Goal: Task Accomplishment & Management: Use online tool/utility

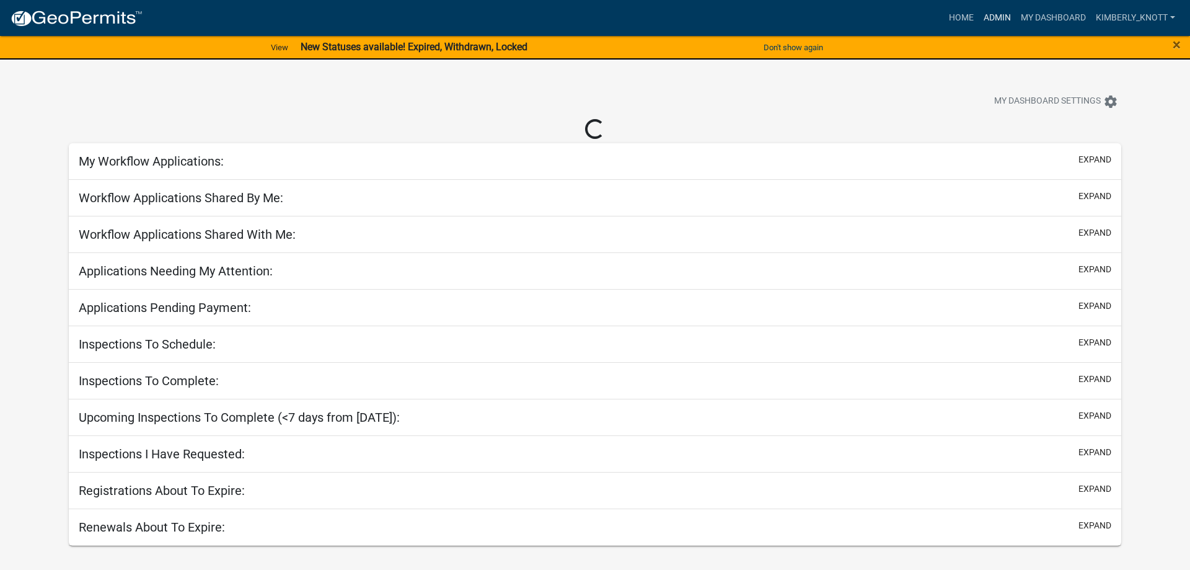
click at [996, 16] on link "Admin" at bounding box center [997, 18] width 37 height 24
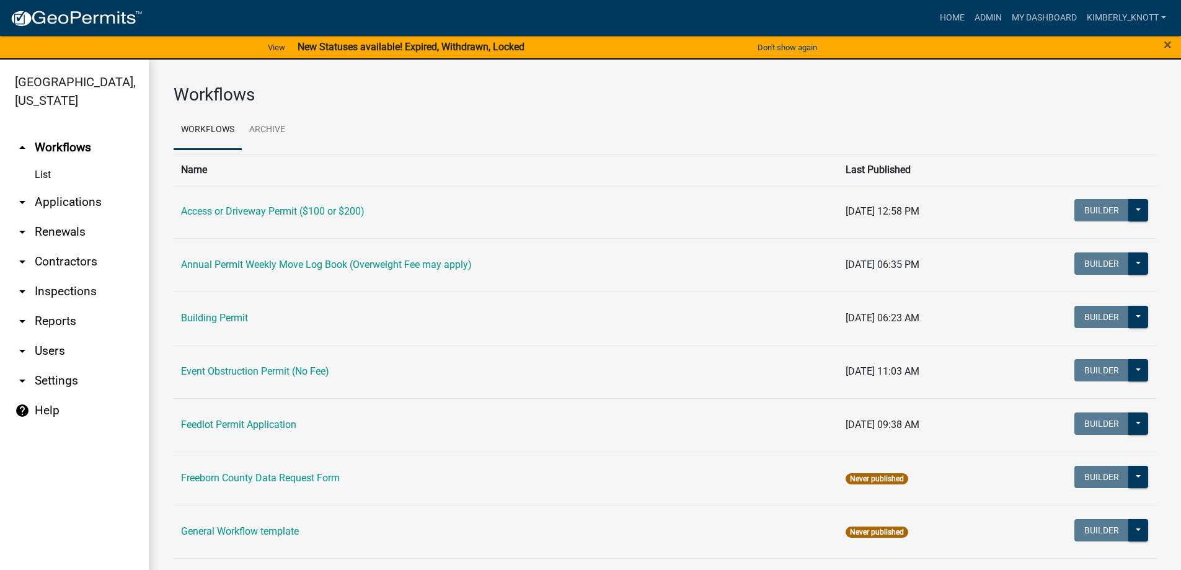
click at [81, 202] on link "arrow_drop_down Applications" at bounding box center [74, 202] width 149 height 30
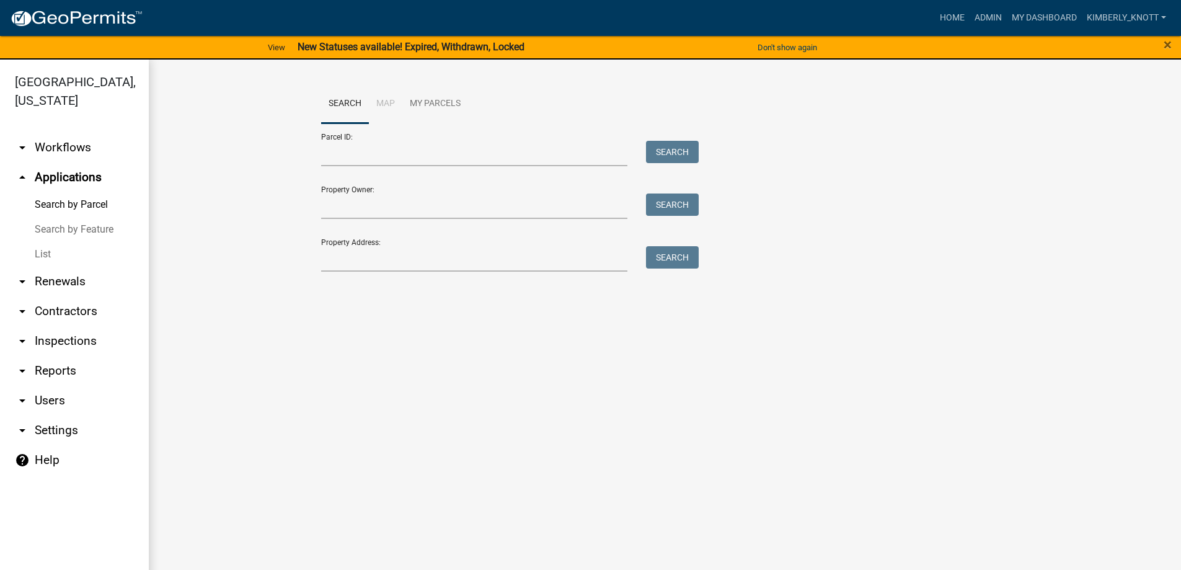
click at [36, 256] on link "List" at bounding box center [74, 254] width 149 height 25
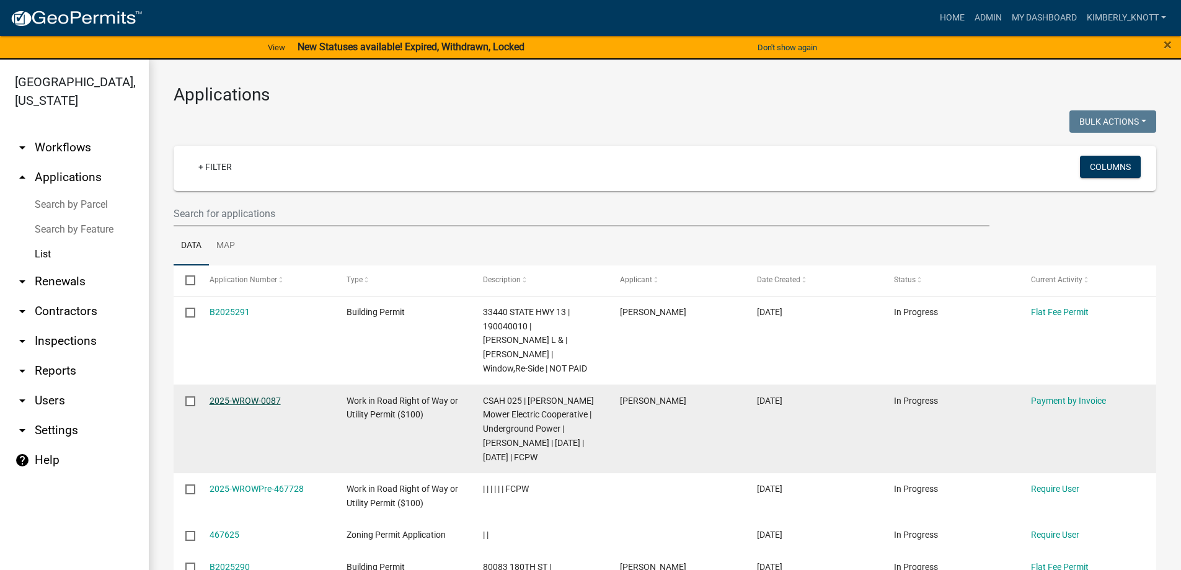
click at [258, 399] on link "2025-WROW-0087" at bounding box center [244, 400] width 71 height 10
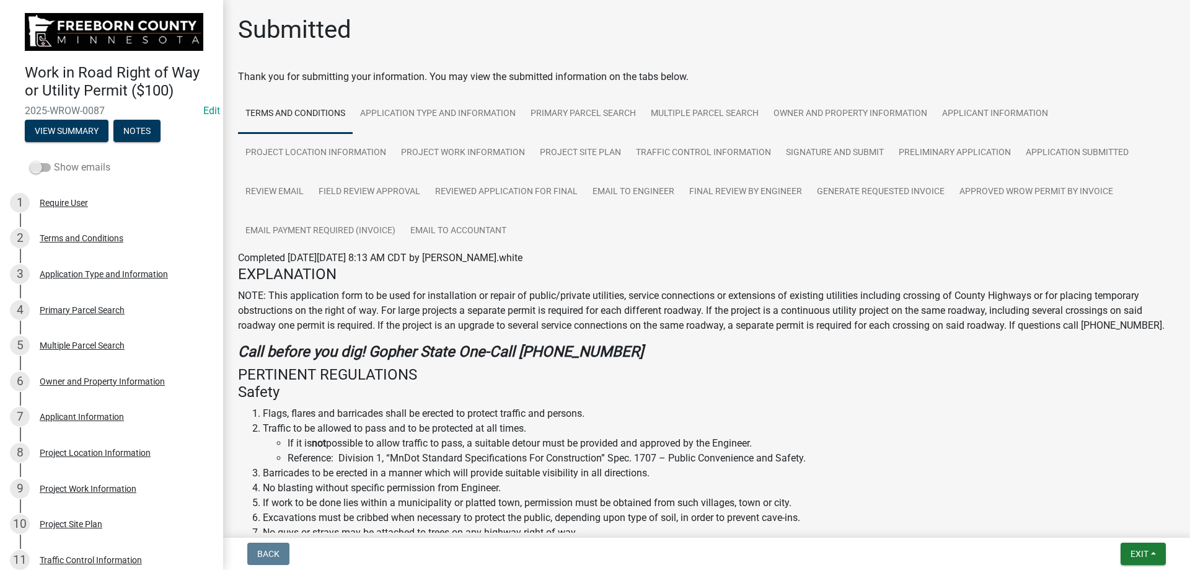
click at [40, 166] on span at bounding box center [40, 167] width 21 height 9
click at [54, 160] on input "Show emails" at bounding box center [54, 160] width 0 height 0
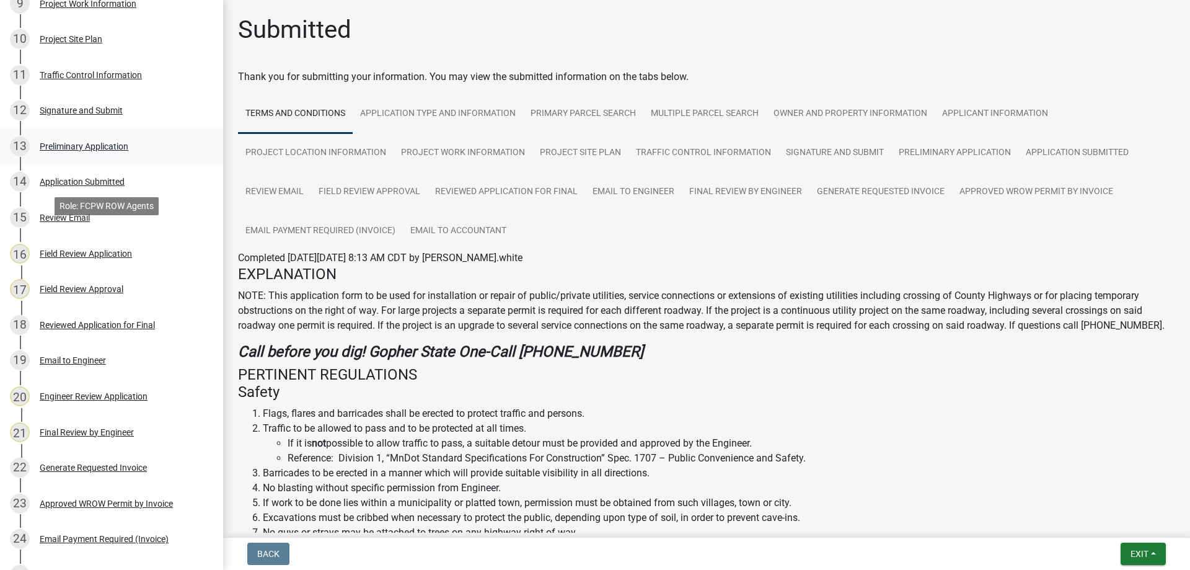
scroll to position [496, 0]
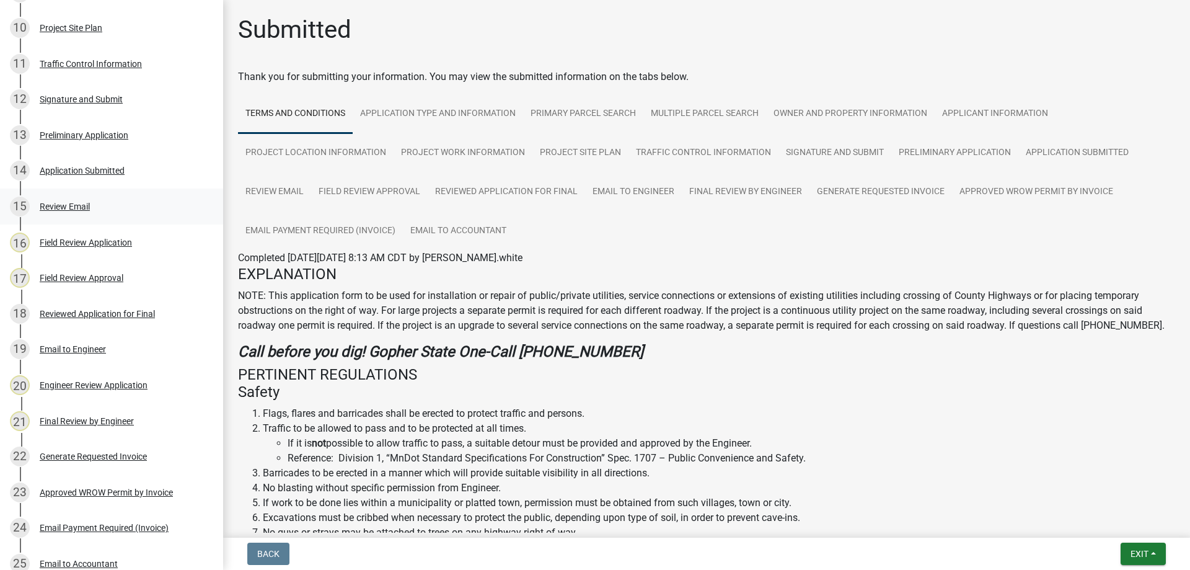
click at [60, 207] on div "Review Email" at bounding box center [65, 206] width 50 height 9
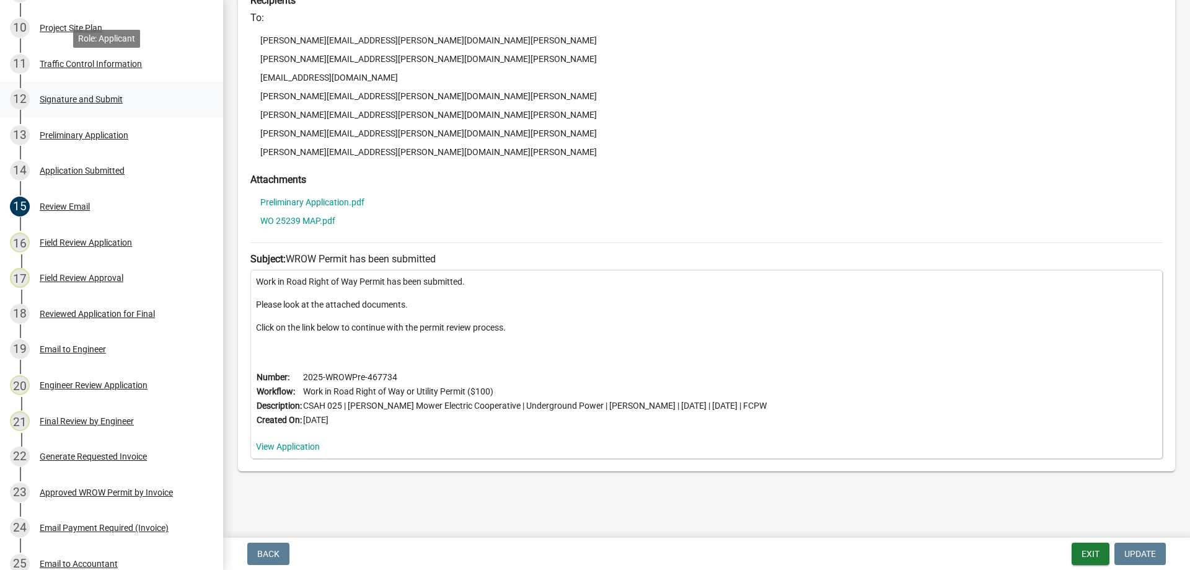
scroll to position [558, 0]
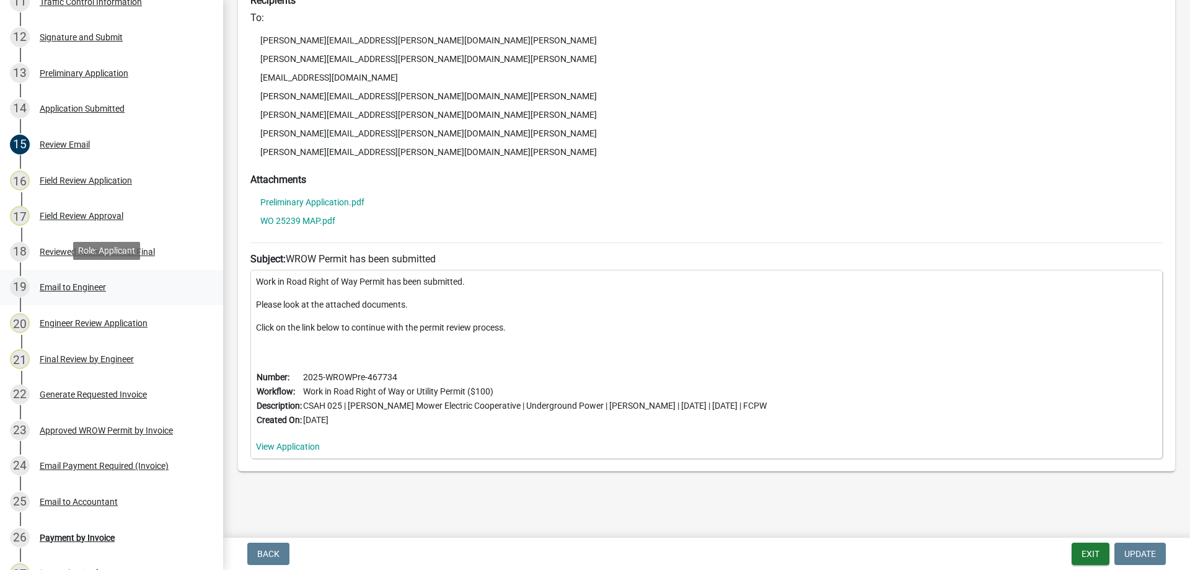
click at [86, 285] on div "Email to Engineer" at bounding box center [73, 287] width 66 height 9
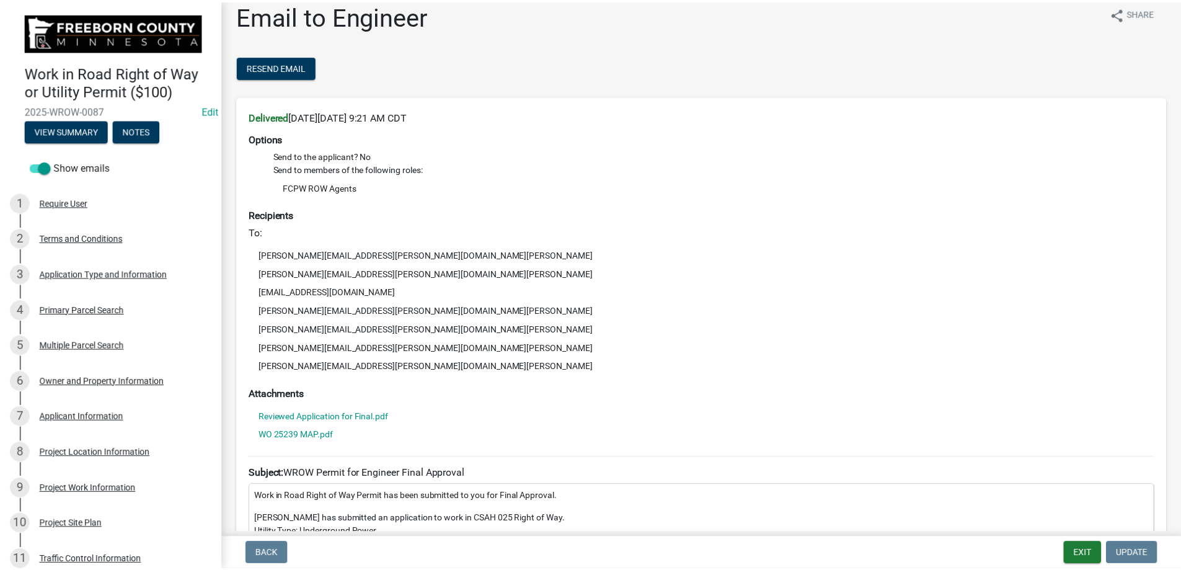
scroll to position [0, 0]
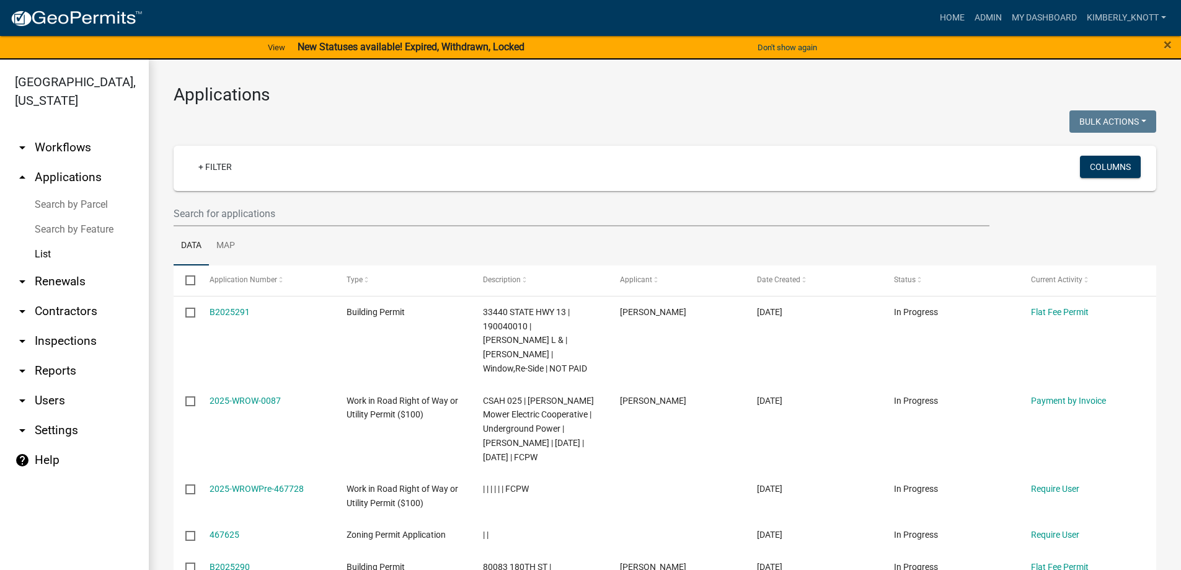
scroll to position [62, 0]
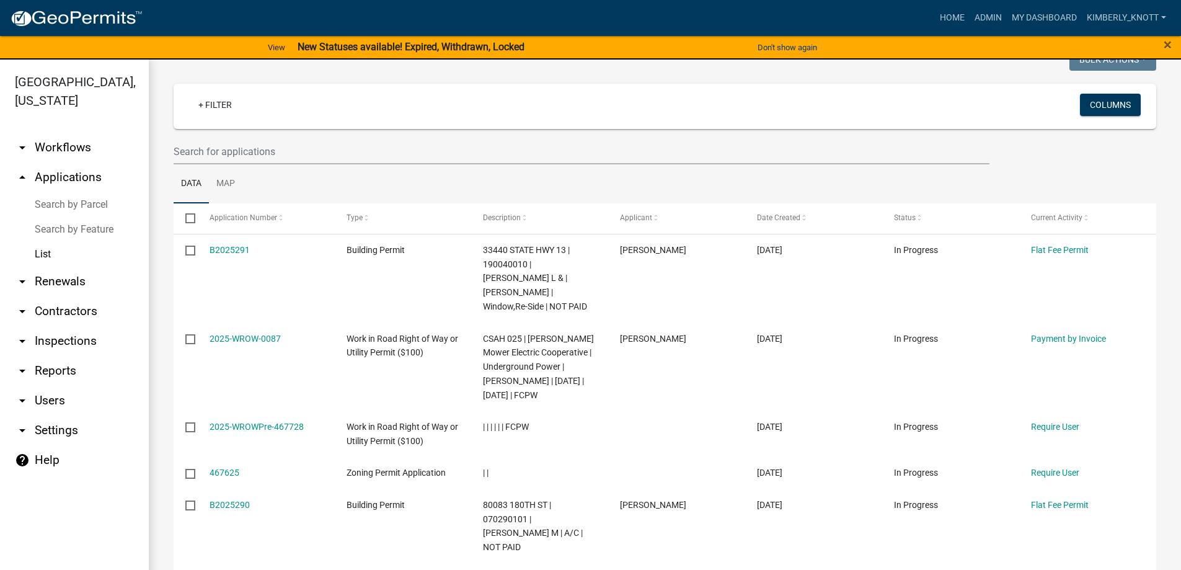
click at [21, 146] on icon "arrow_drop_down" at bounding box center [22, 147] width 15 height 15
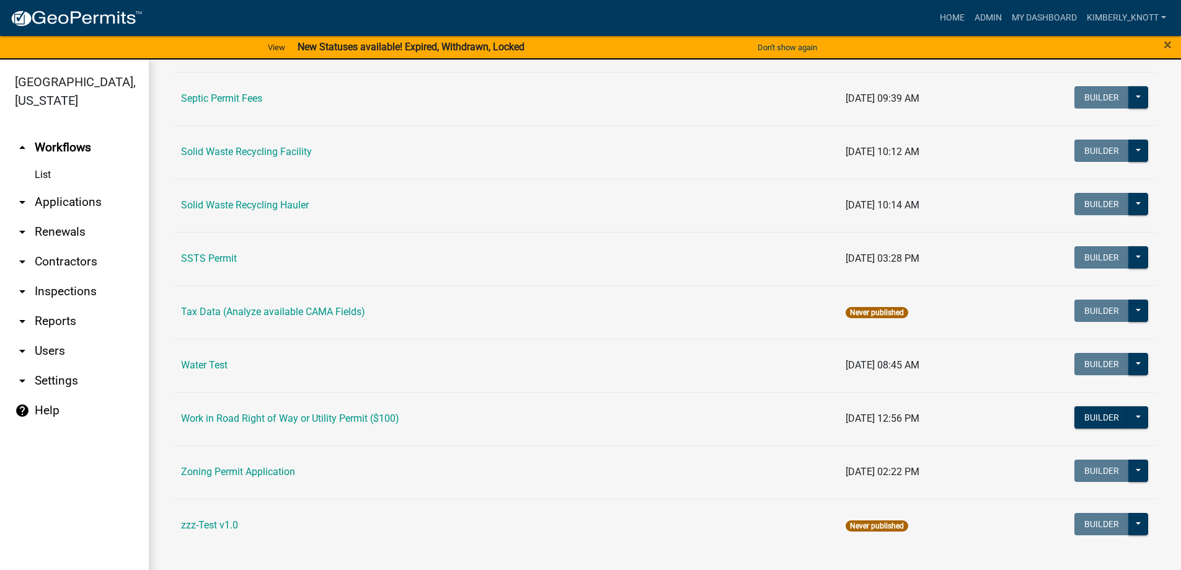
scroll to position [808, 0]
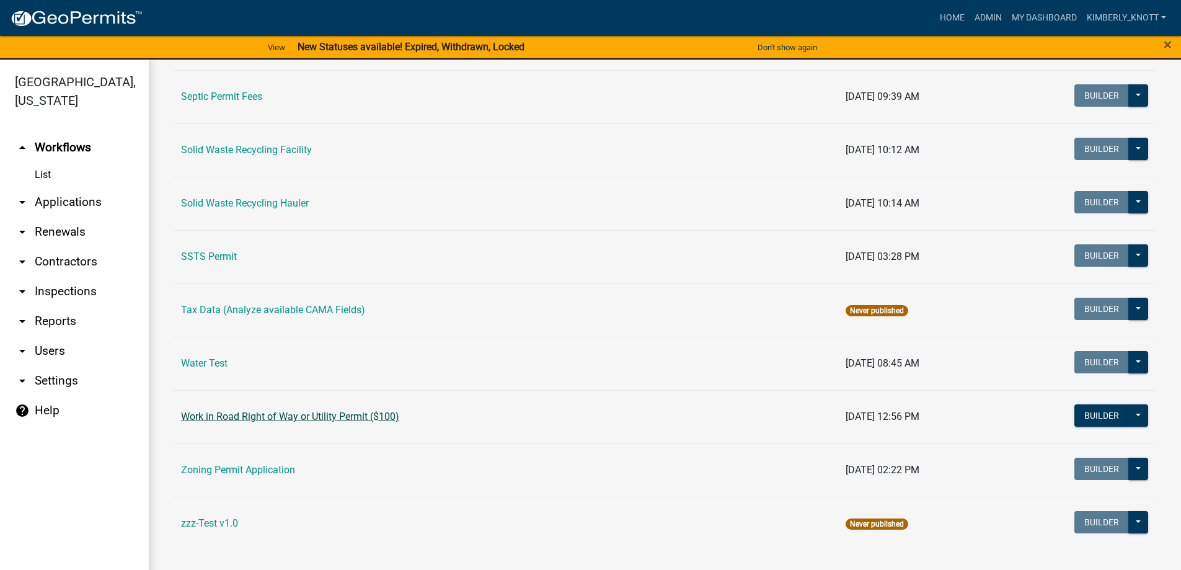
click at [326, 415] on link "Work in Road Right of Way or Utility Permit ($100)" at bounding box center [290, 416] width 218 height 12
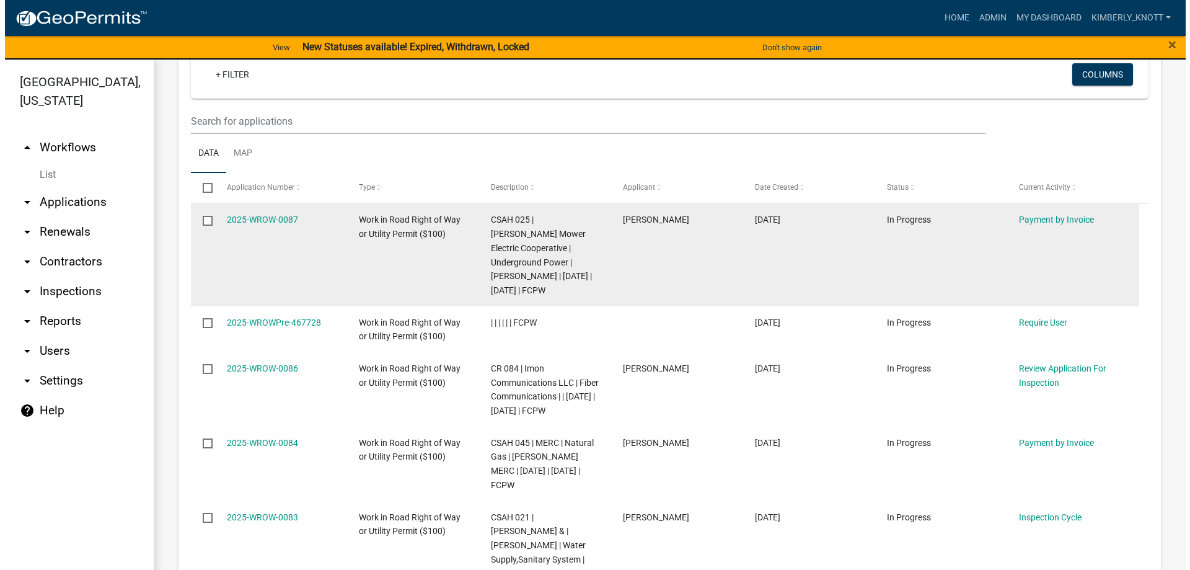
scroll to position [1549, 0]
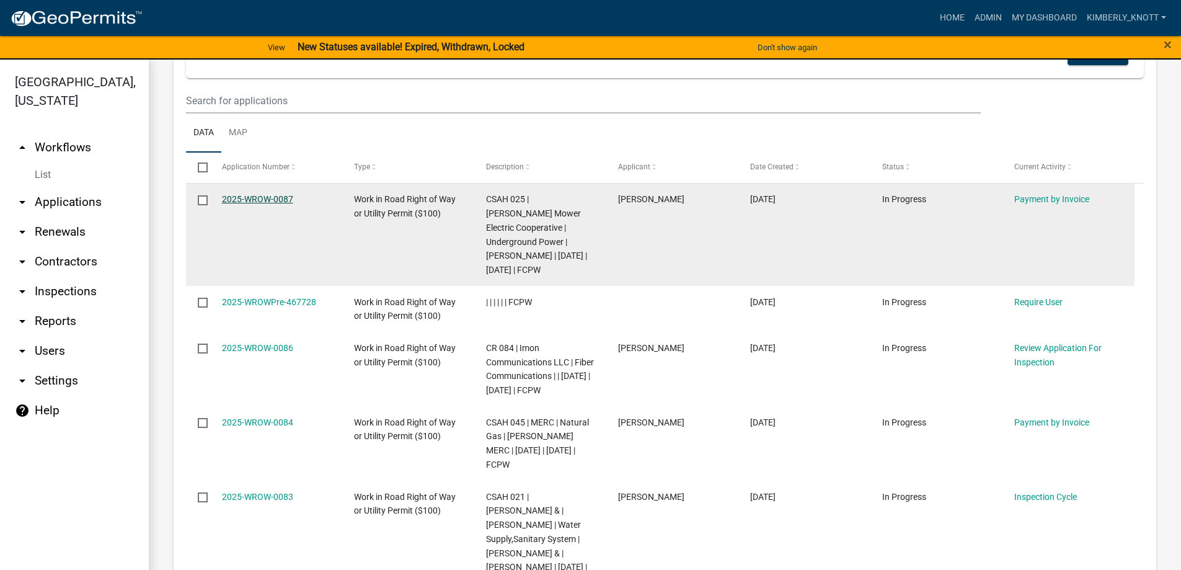
click at [265, 204] on link "2025-WROW-0087" at bounding box center [257, 199] width 71 height 10
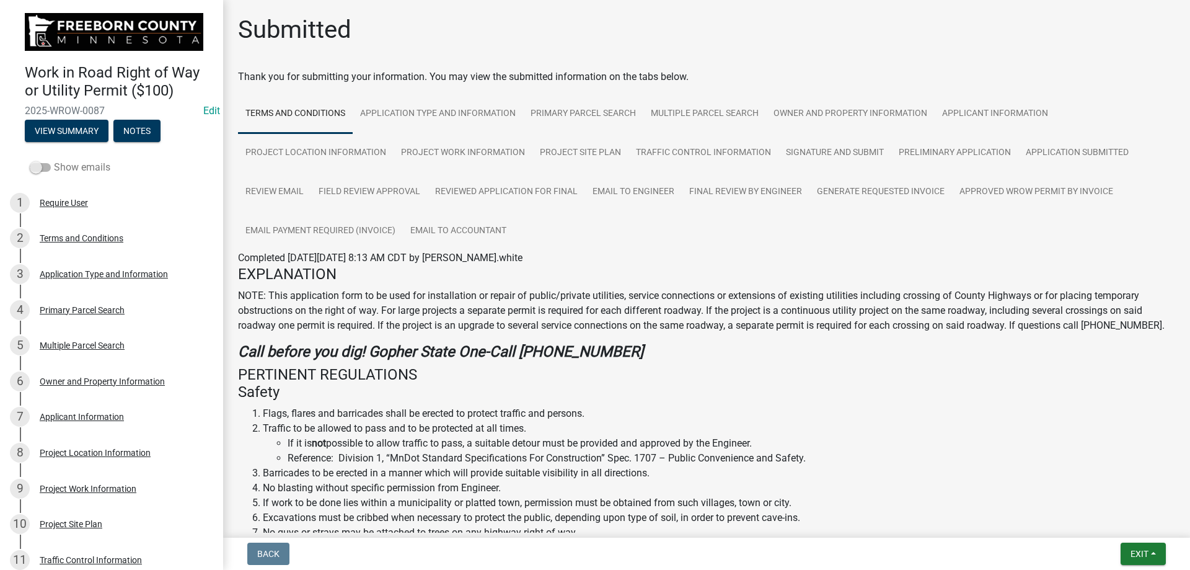
click at [37, 164] on span at bounding box center [40, 167] width 21 height 9
click at [54, 160] on input "Show emails" at bounding box center [54, 160] width 0 height 0
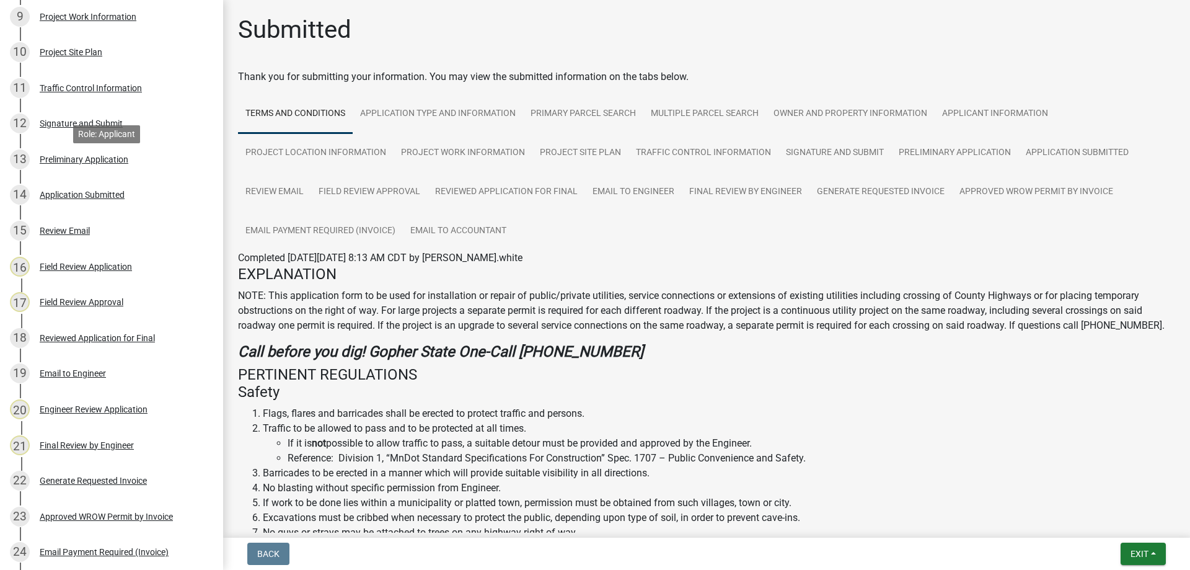
scroll to position [496, 0]
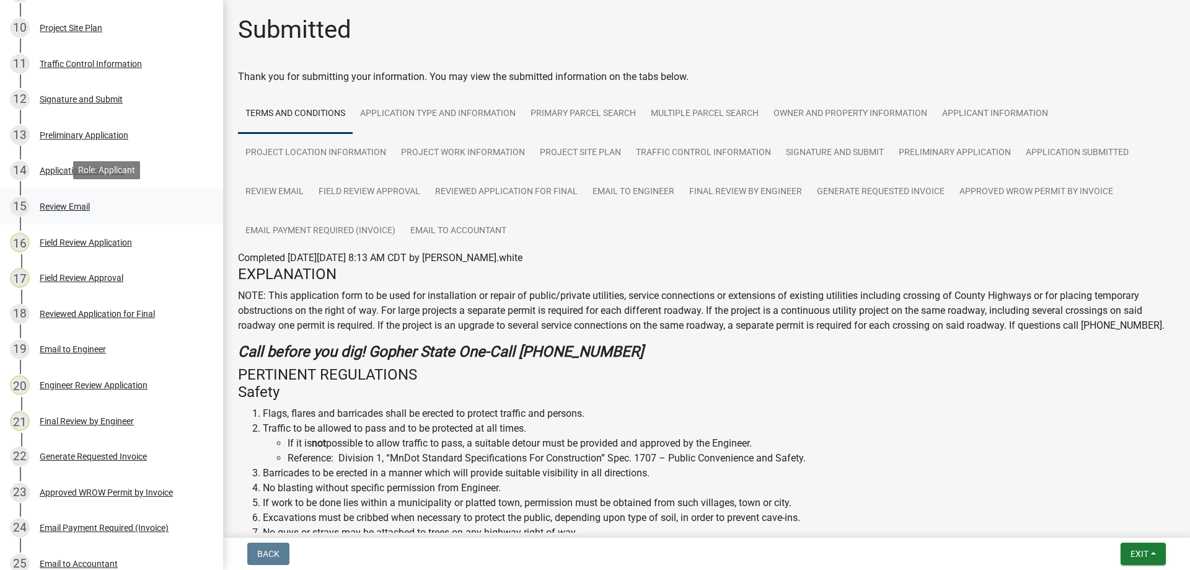
click at [81, 202] on div "Review Email" at bounding box center [65, 206] width 50 height 9
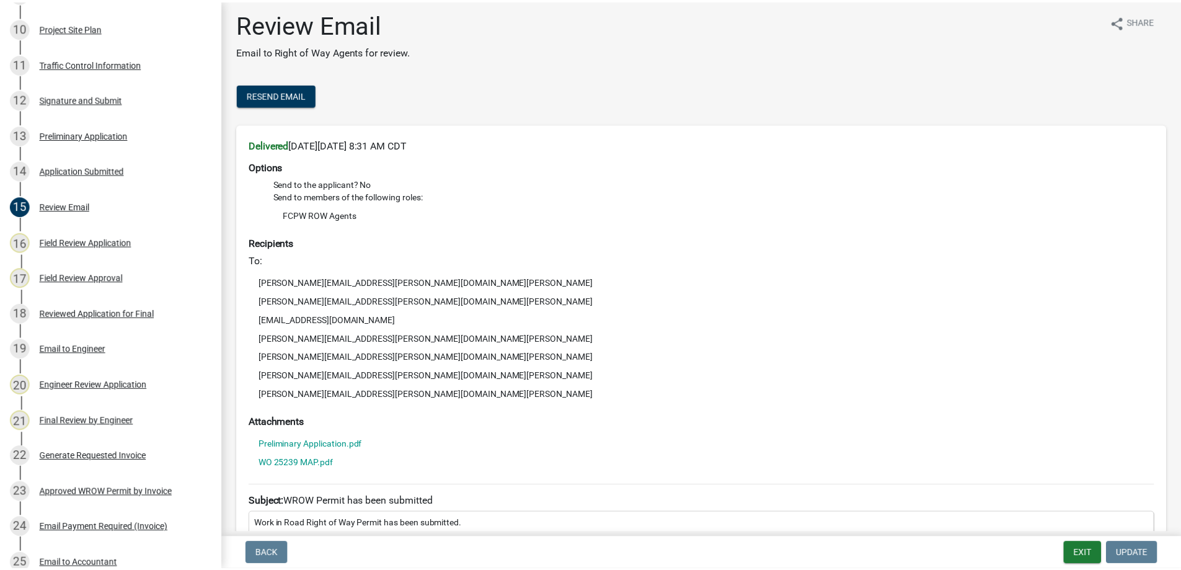
scroll to position [0, 0]
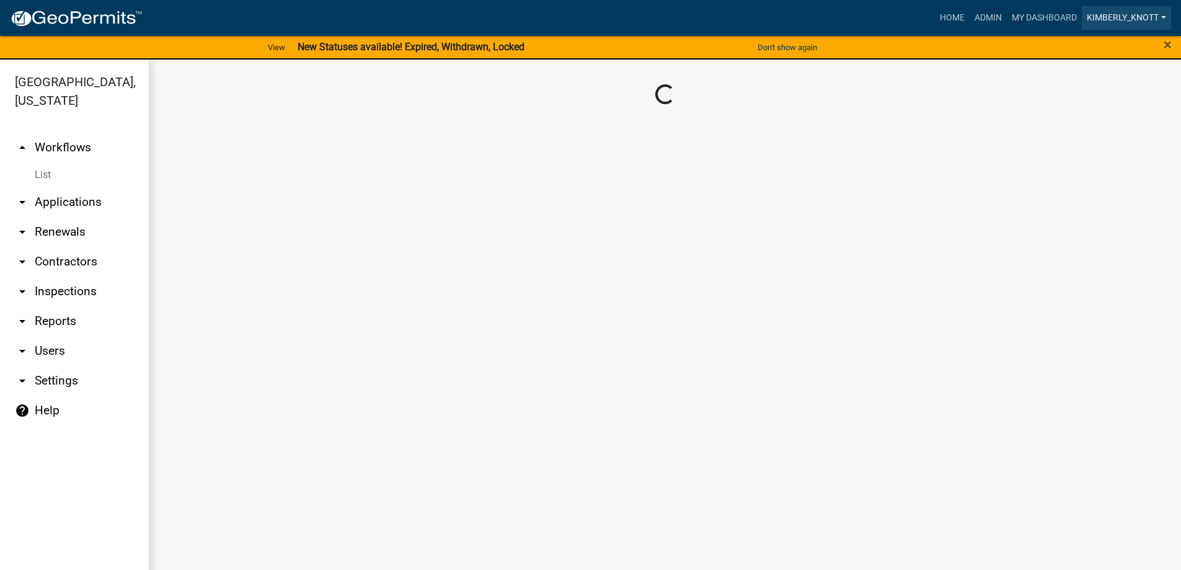
click at [1129, 19] on link "kimberly_knott" at bounding box center [1125, 18] width 89 height 24
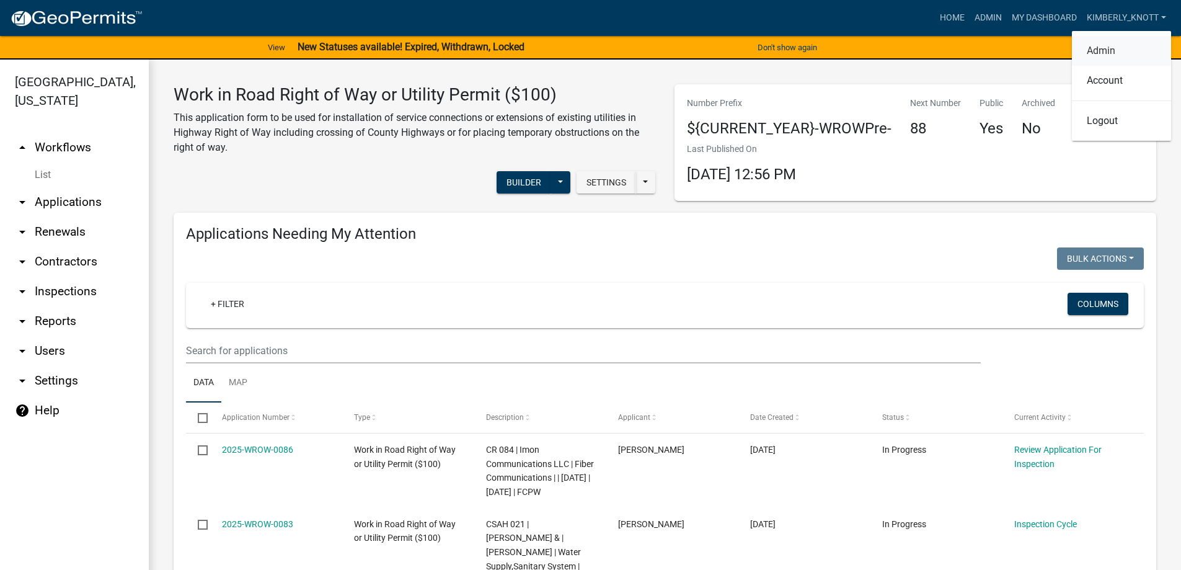
click at [1099, 48] on link "Admin" at bounding box center [1121, 51] width 99 height 30
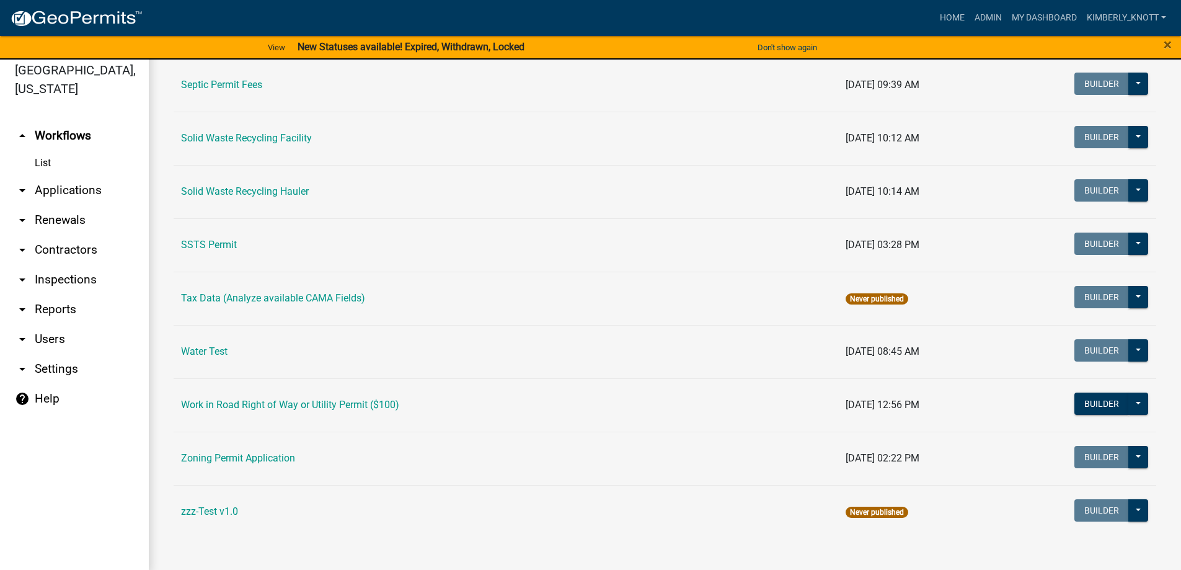
scroll to position [15, 0]
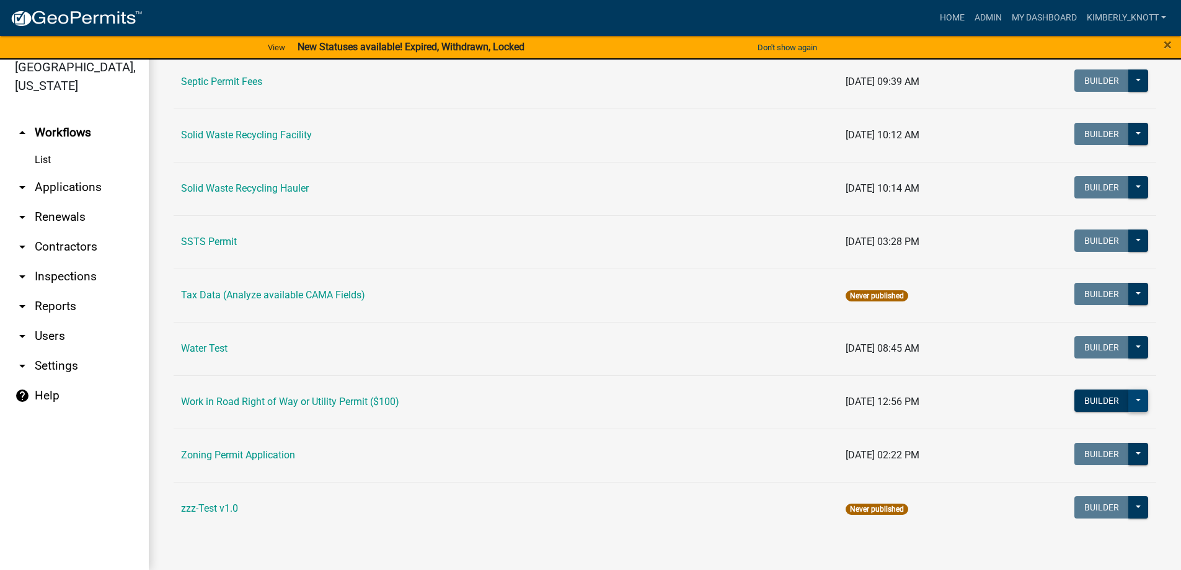
click at [1128, 402] on button at bounding box center [1138, 400] width 20 height 22
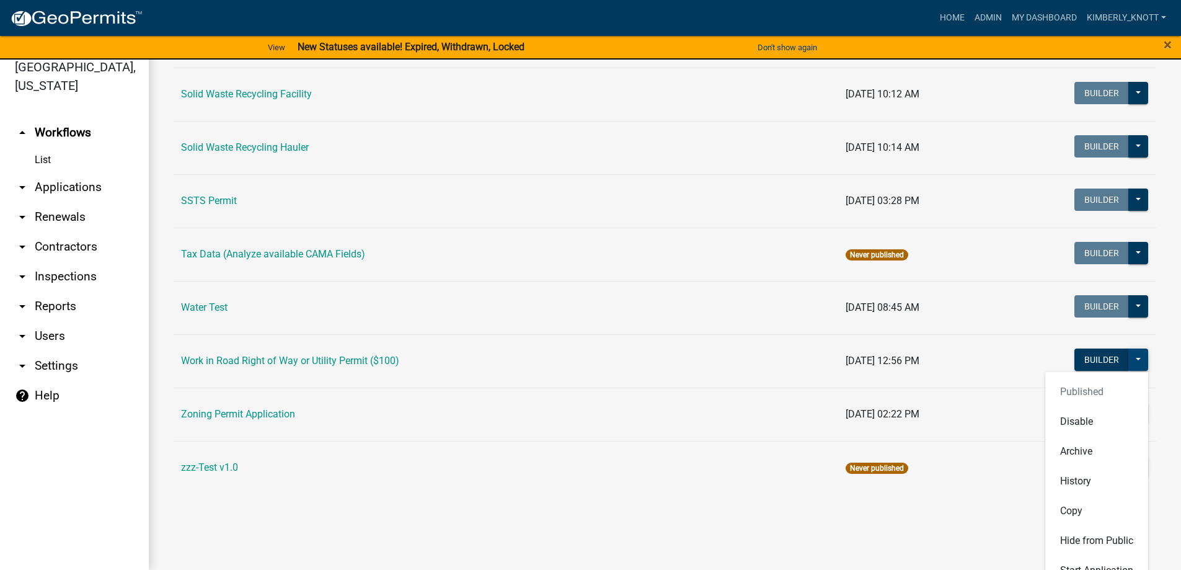
scroll to position [869, 0]
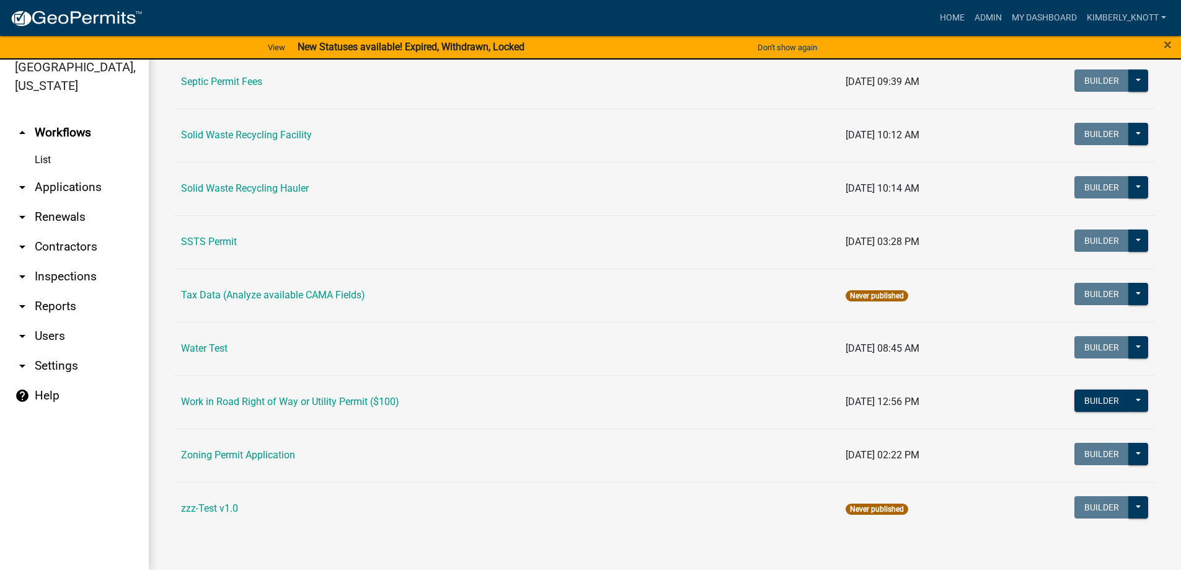
scroll to position [808, 0]
click at [1093, 400] on button "Builder" at bounding box center [1101, 400] width 55 height 22
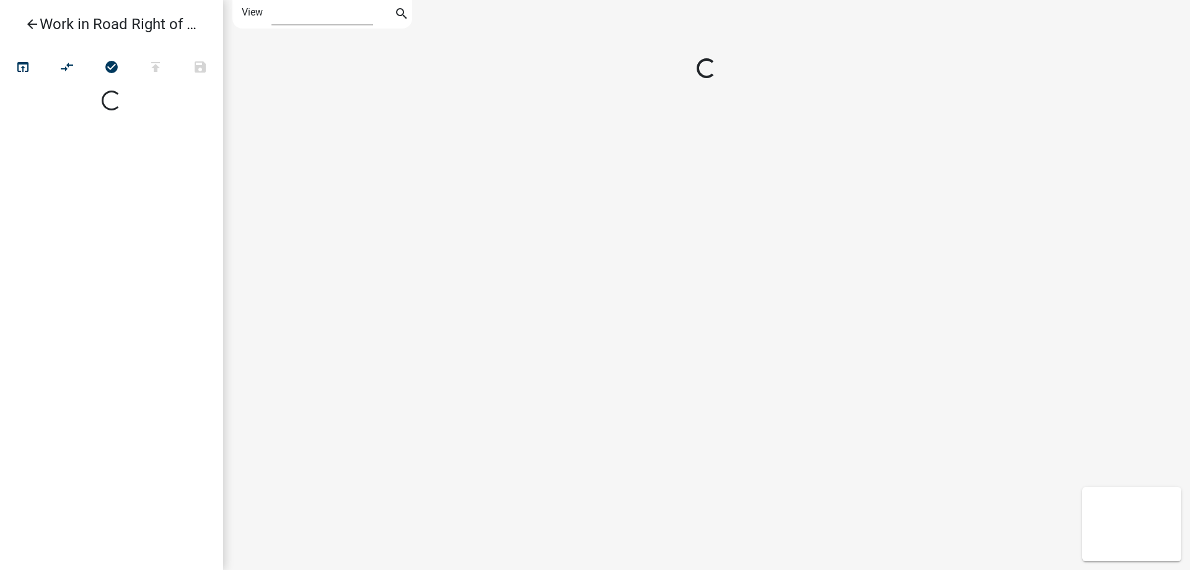
select select "1"
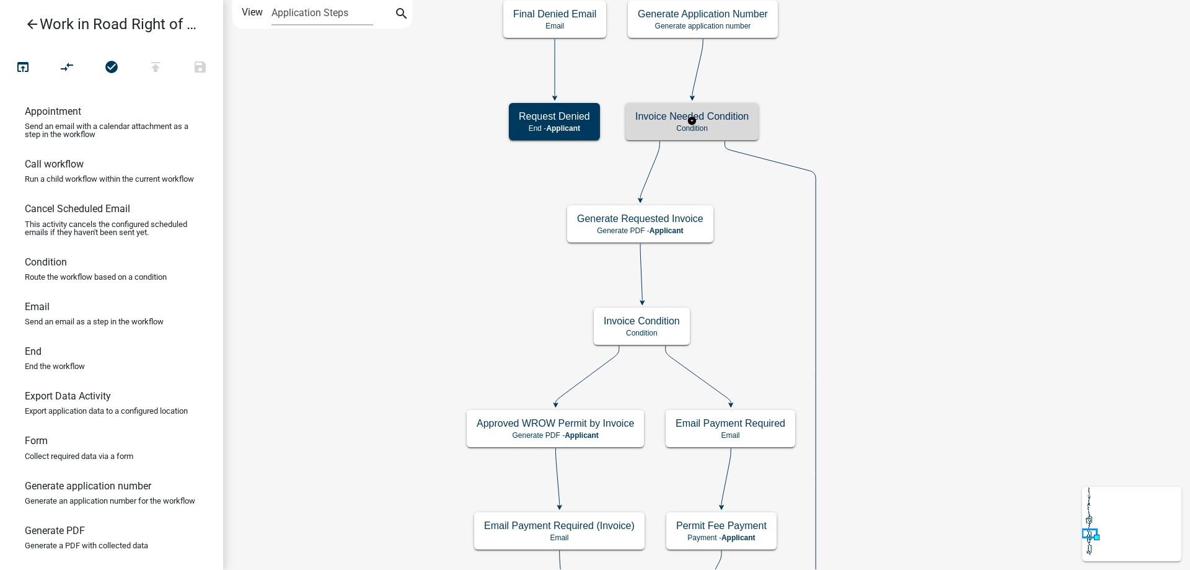
click at [718, 121] on h5 "Invoice Needed Condition" at bounding box center [691, 116] width 113 height 12
